Goal: Transaction & Acquisition: Purchase product/service

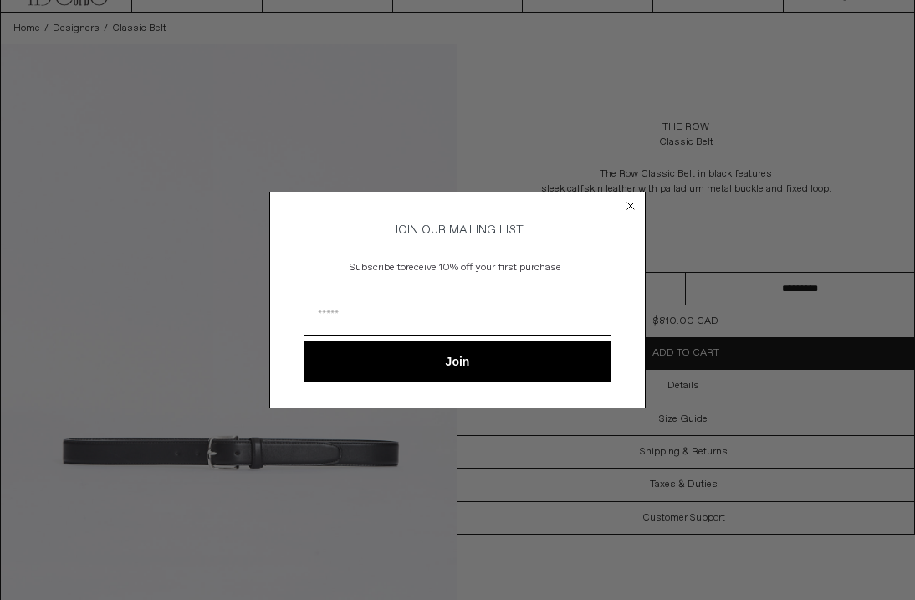
click at [631, 198] on circle "Close dialog" at bounding box center [631, 206] width 16 height 16
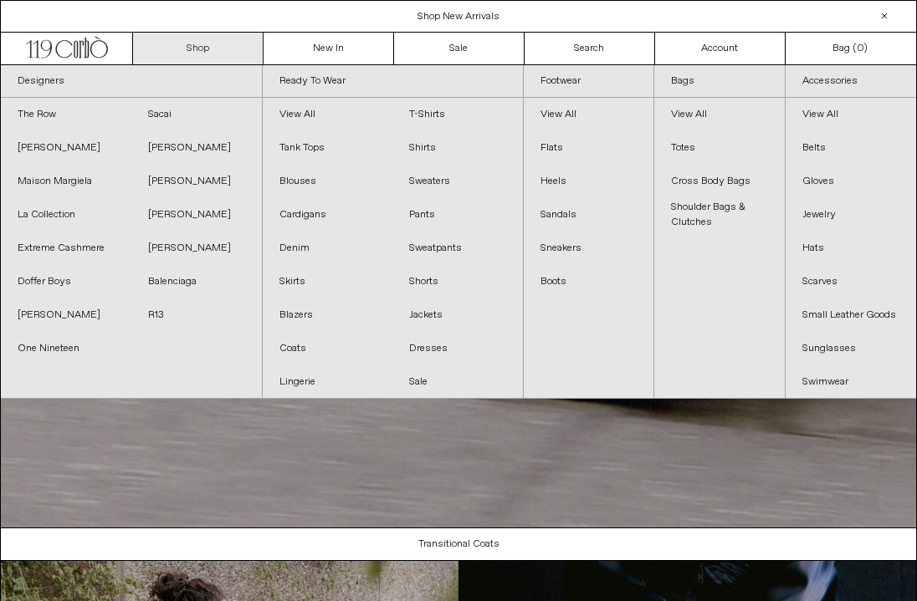
click at [179, 52] on link "Shop" at bounding box center [198, 49] width 130 height 32
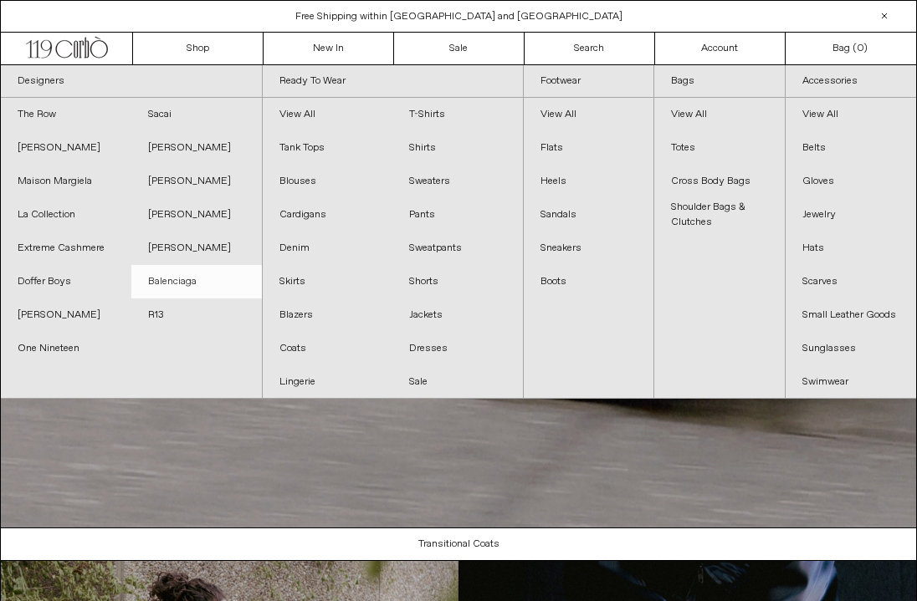
click at [169, 283] on link "Balenciaga" at bounding box center [196, 281] width 130 height 33
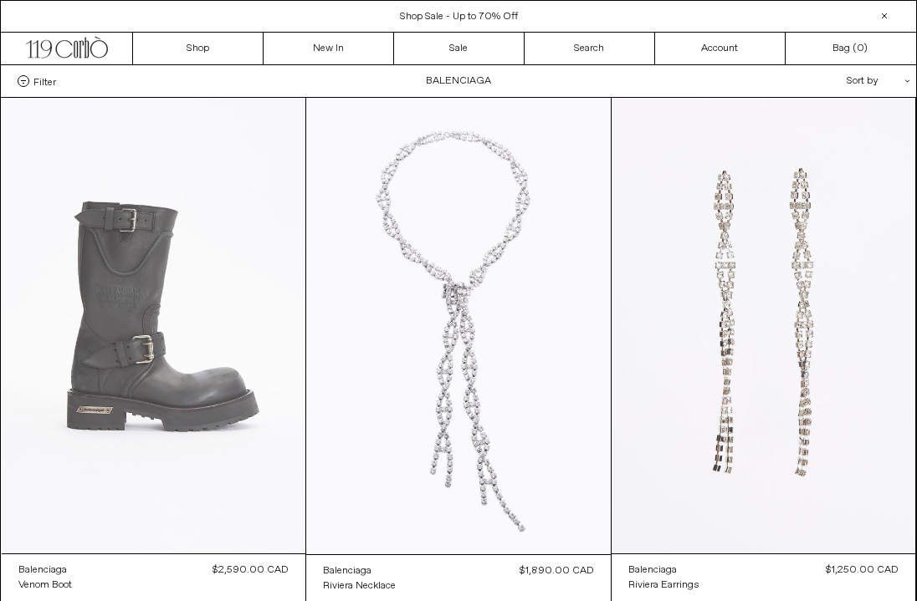
click at [212, 350] on at bounding box center [154, 326] width 304 height 456
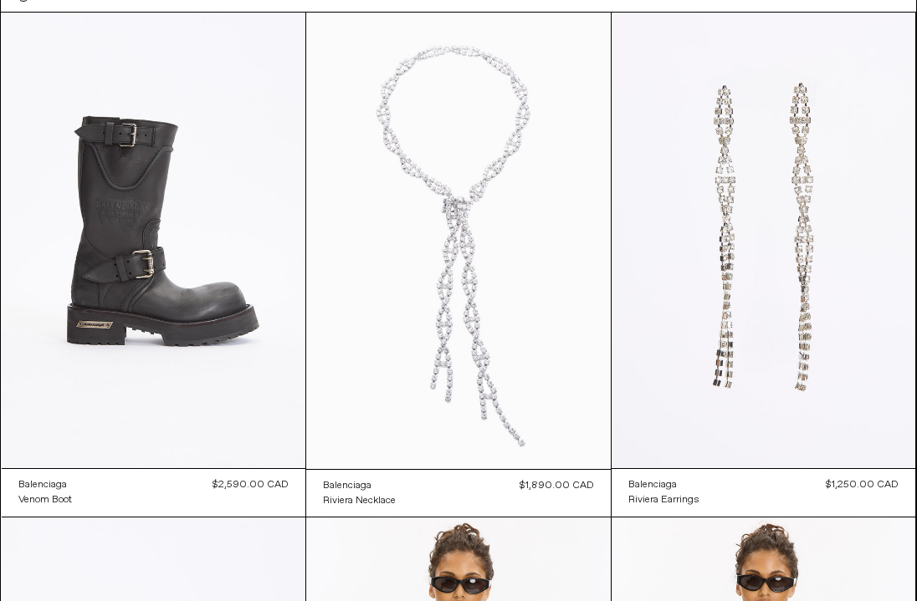
scroll to position [124, 0]
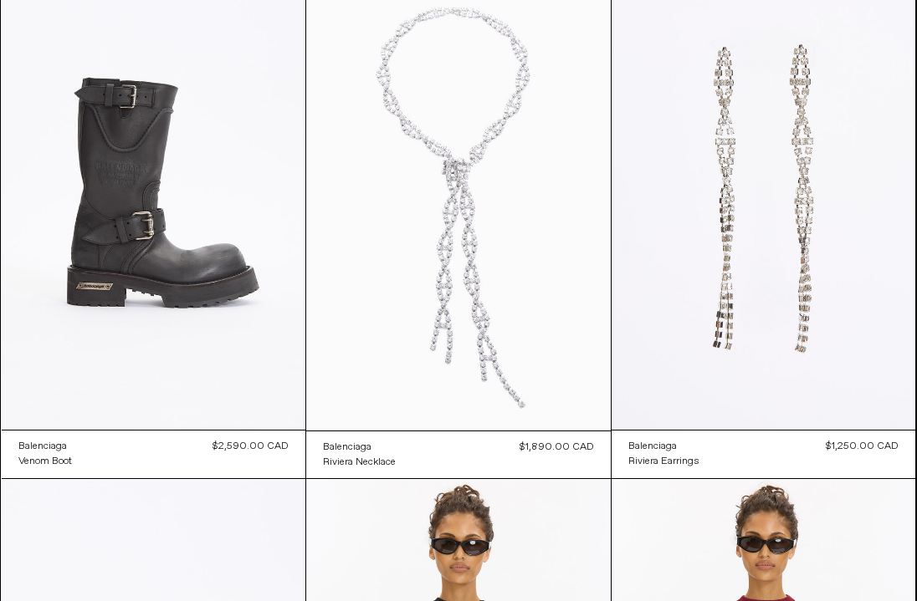
click at [442, 343] on at bounding box center [458, 202] width 304 height 457
click at [778, 113] on at bounding box center [763, 202] width 304 height 456
click at [477, 108] on at bounding box center [458, 202] width 304 height 457
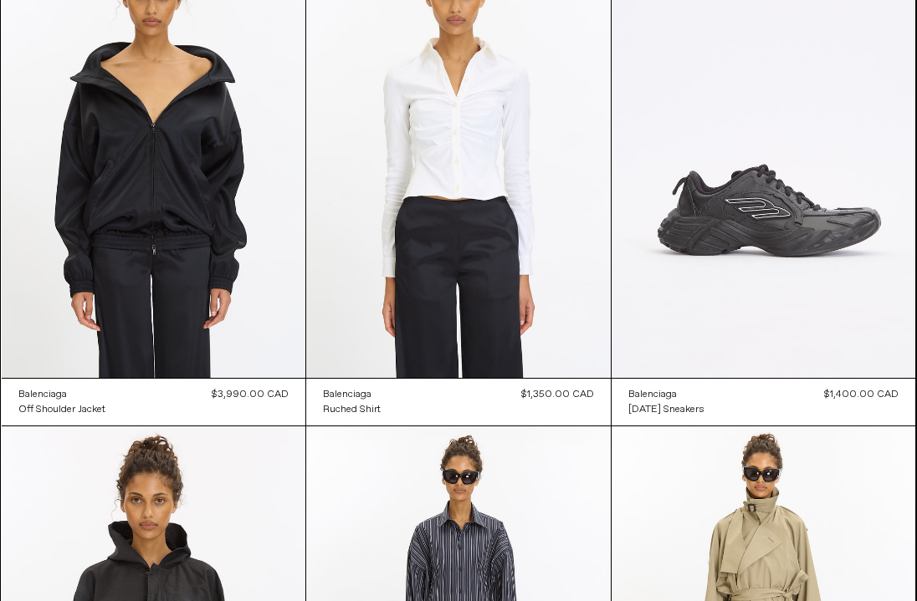
scroll to position [1725, 0]
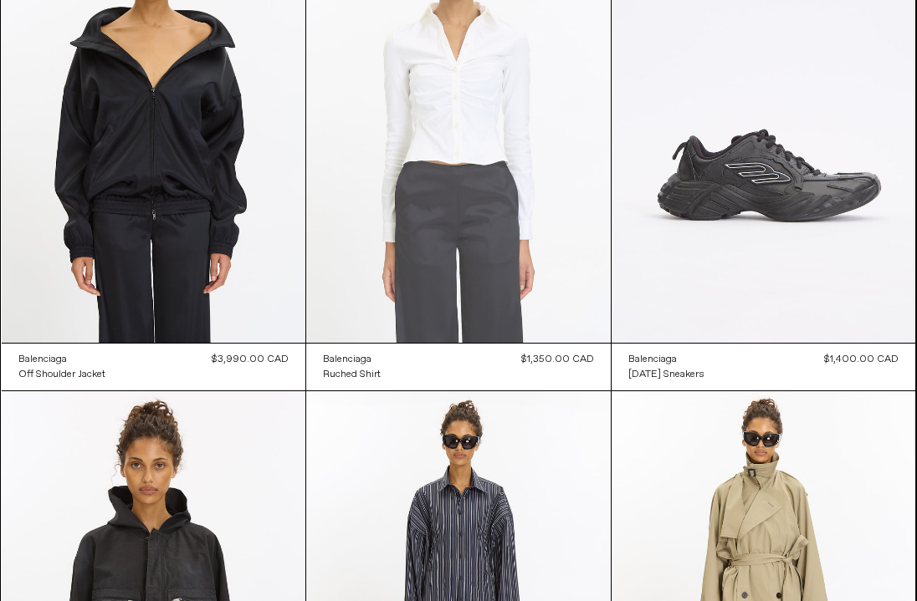
click at [481, 286] on at bounding box center [458, 115] width 304 height 457
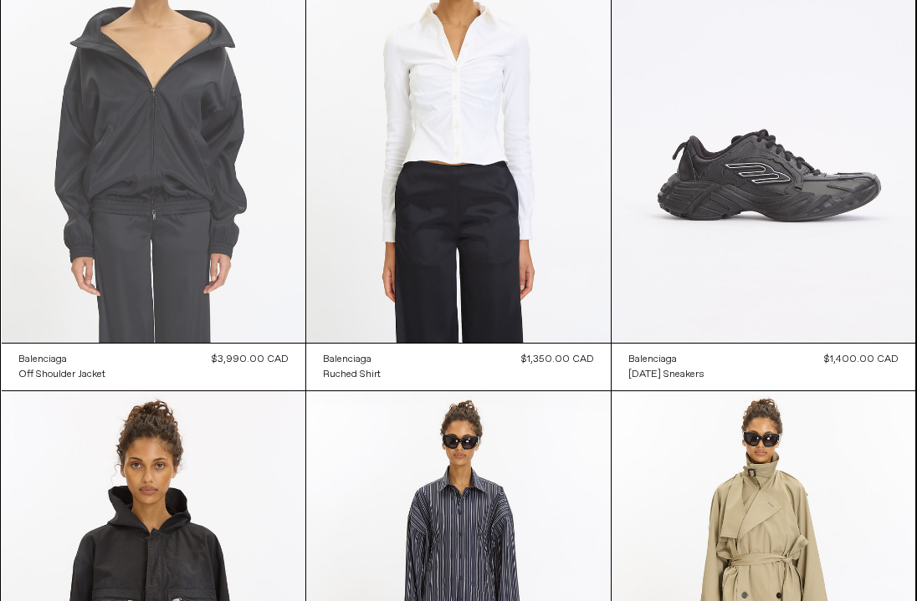
scroll to position [1741, 0]
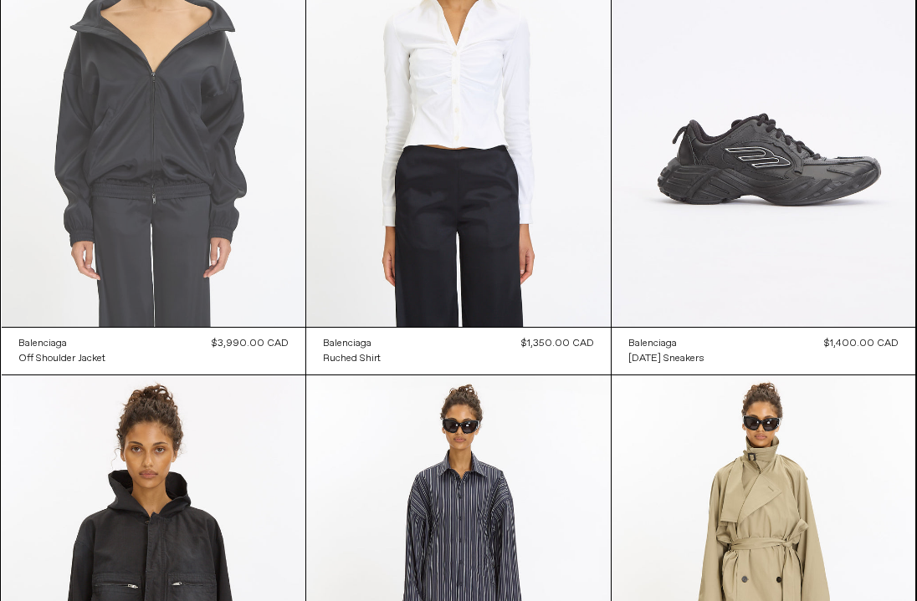
click at [134, 202] on at bounding box center [154, 99] width 304 height 456
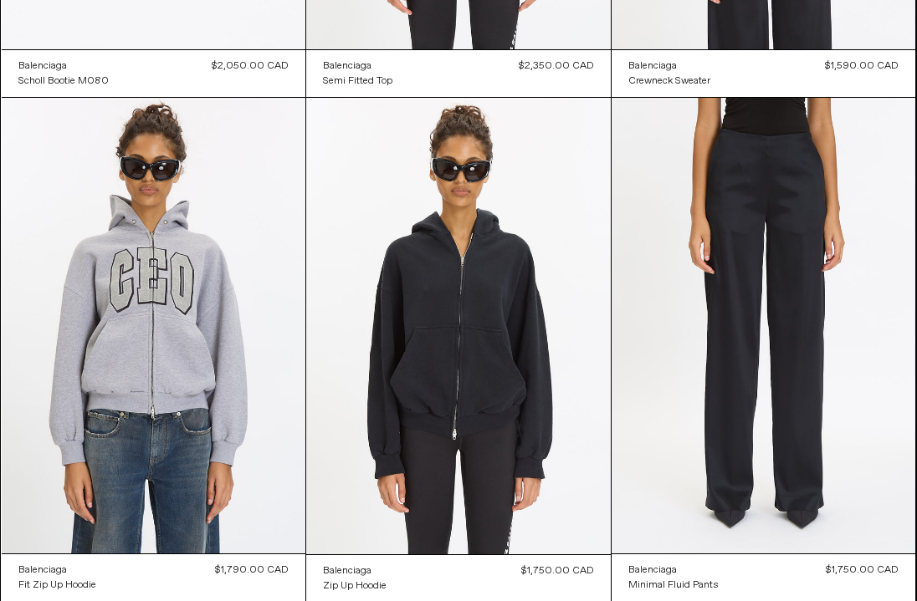
scroll to position [1032, 0]
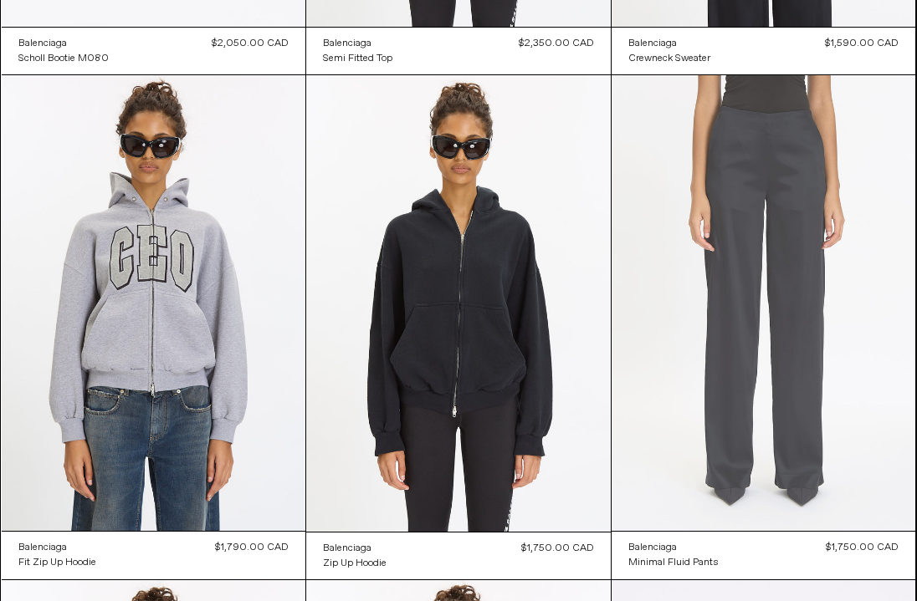
click at [790, 299] on at bounding box center [763, 303] width 304 height 456
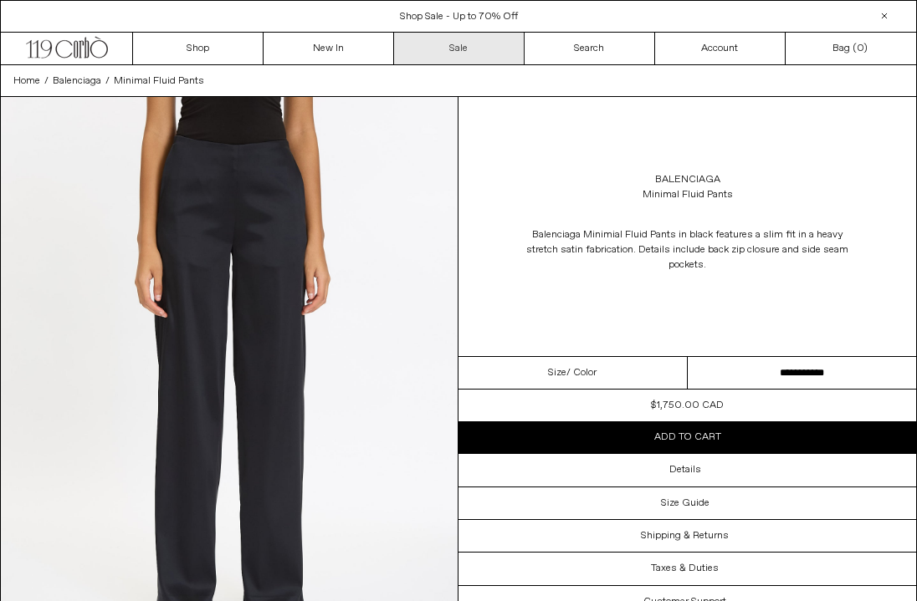
click at [450, 56] on link "Sale" at bounding box center [459, 49] width 130 height 32
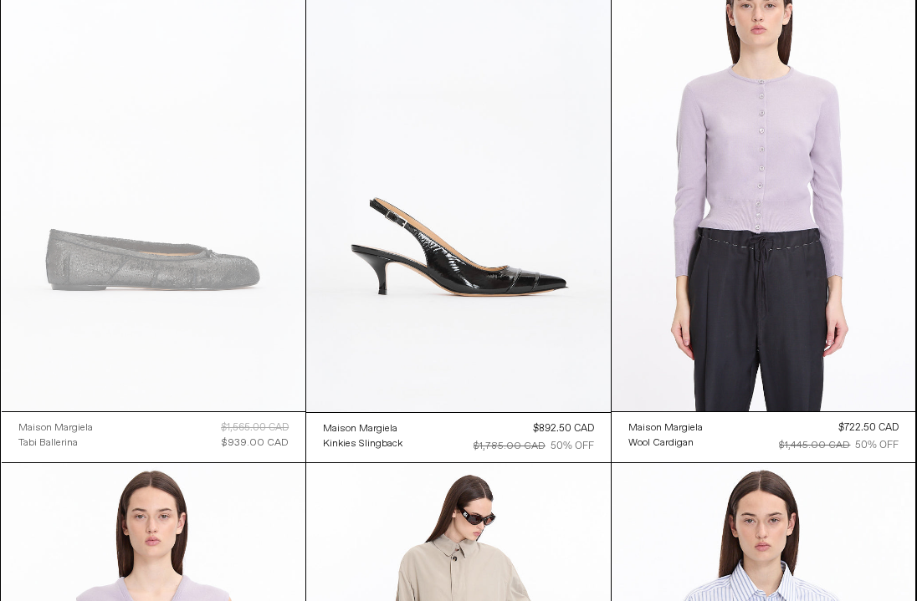
scroll to position [5237, 0]
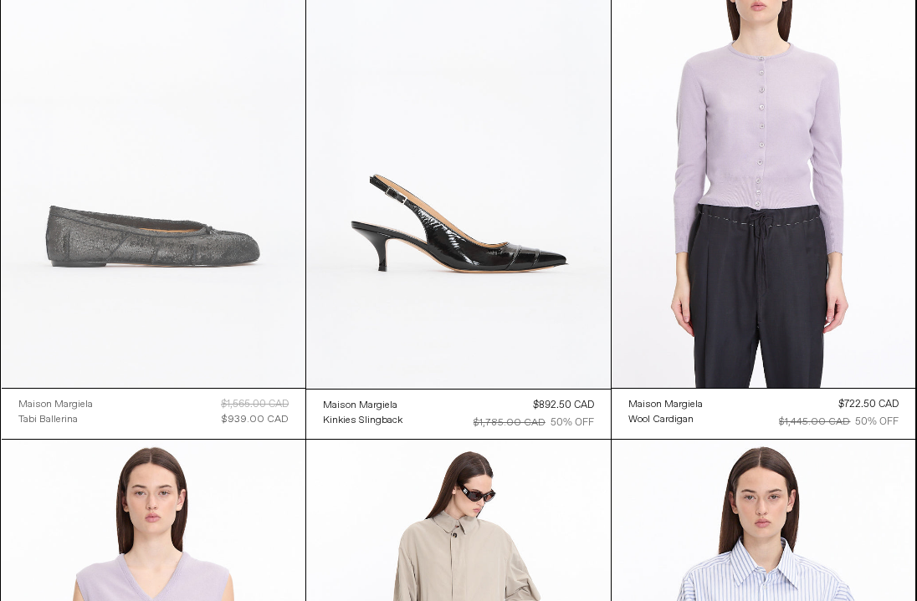
click at [201, 344] on at bounding box center [154, 160] width 304 height 456
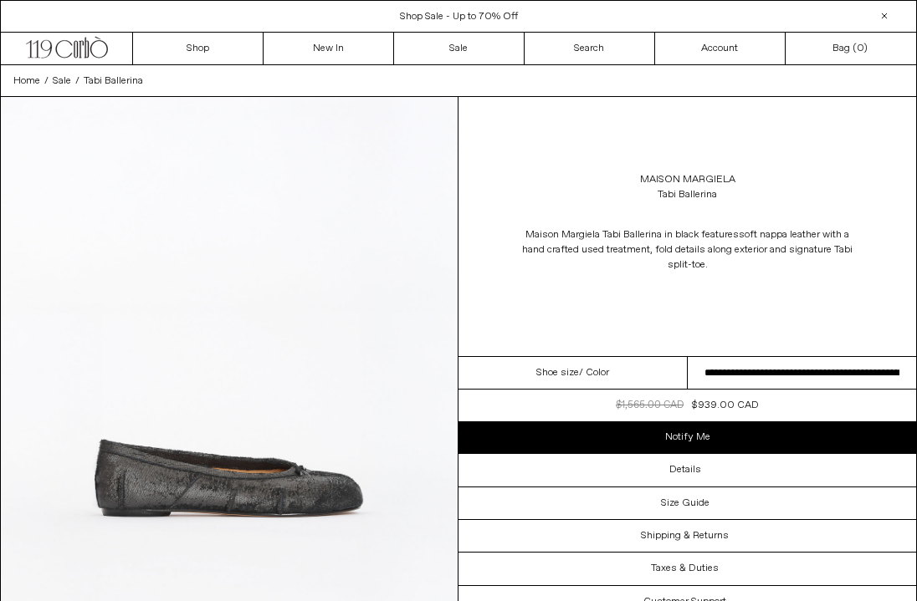
click at [802, 380] on select "**********" at bounding box center [801, 373] width 229 height 33
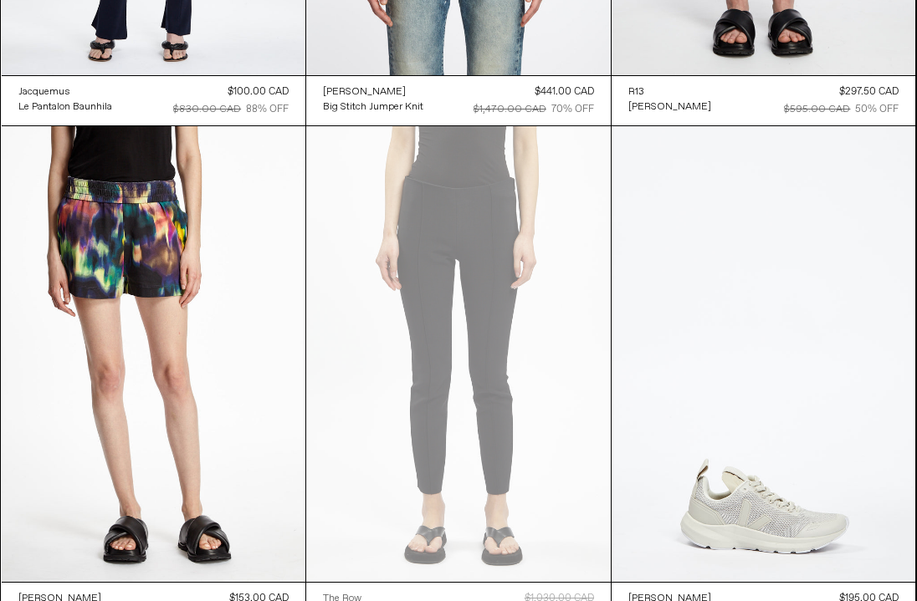
scroll to position [41673, 0]
